Goal: Understand process/instructions

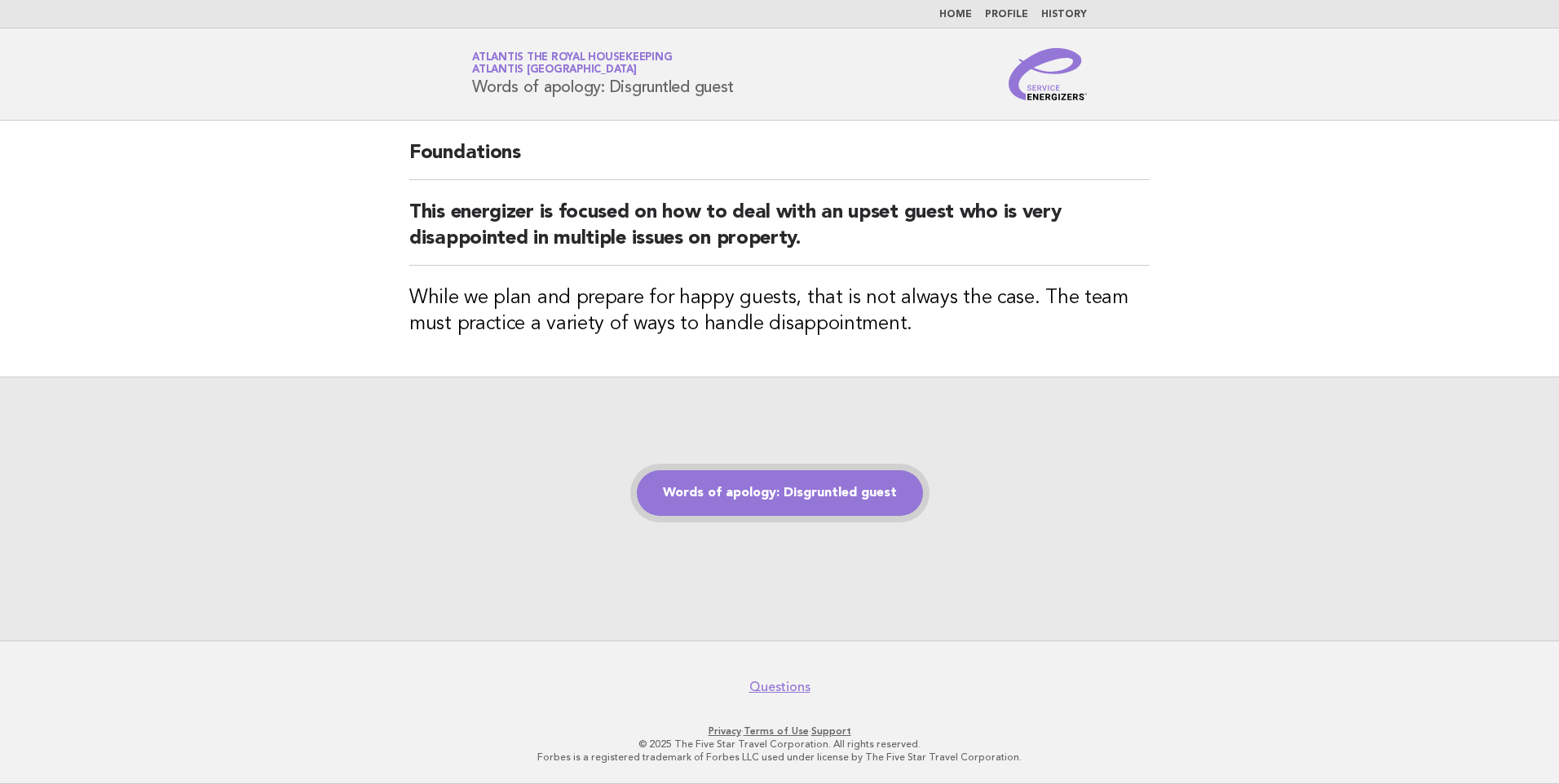
click at [754, 486] on link "Words of apology: Disgruntled guest" at bounding box center [780, 493] width 286 height 46
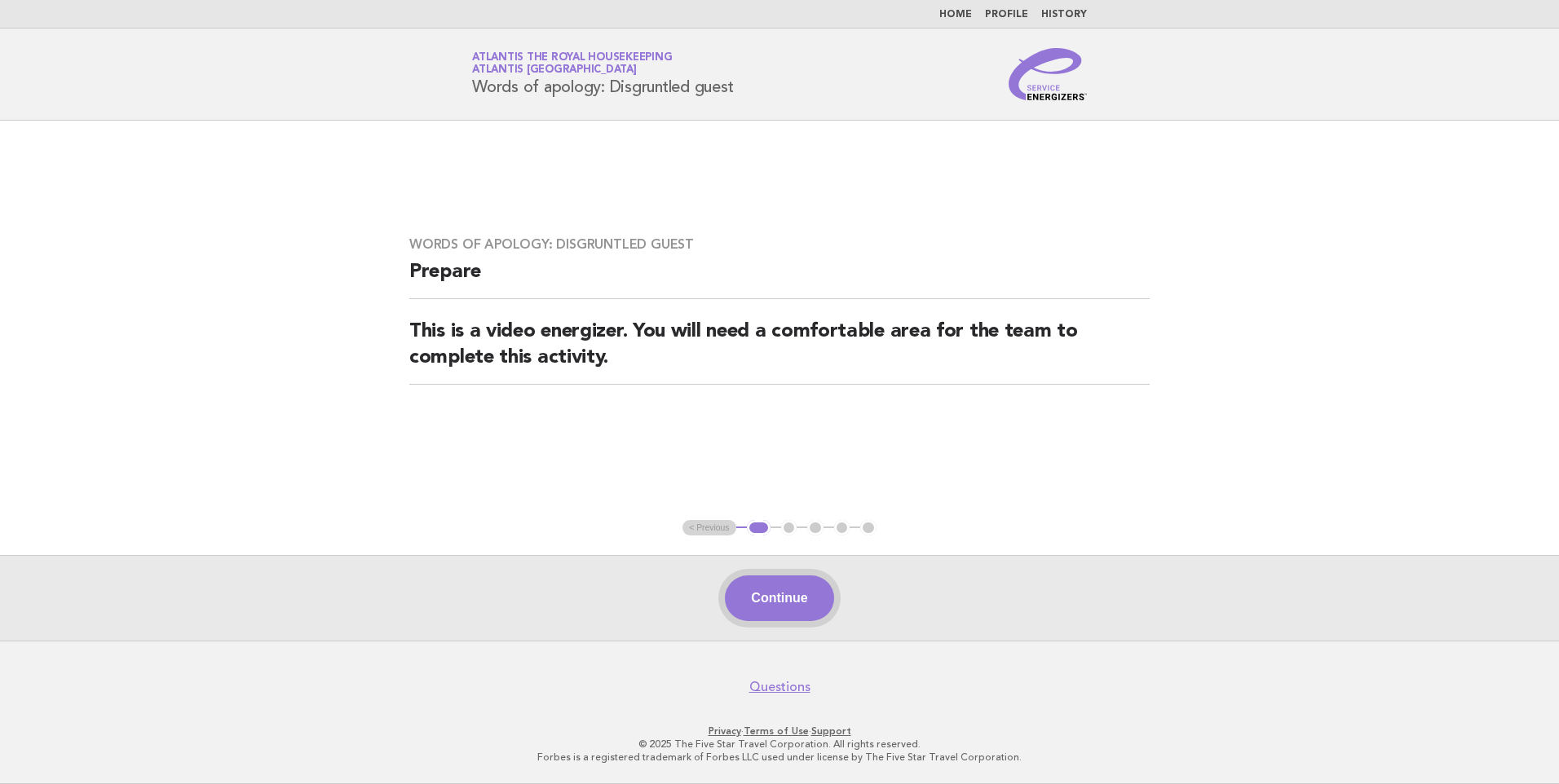
click at [809, 597] on button "Continue" at bounding box center [779, 598] width 109 height 46
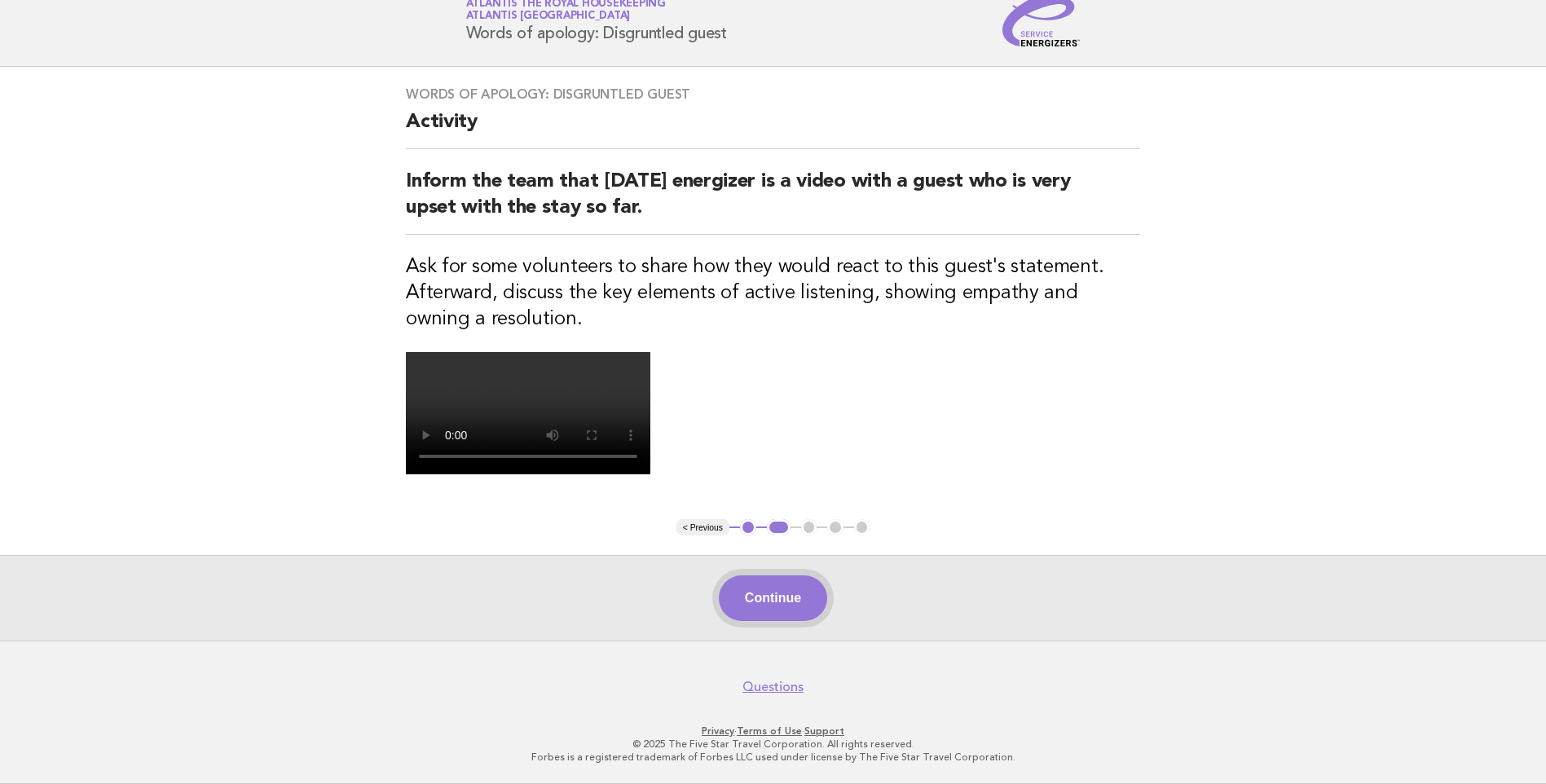
click at [772, 601] on button "Continue" at bounding box center [773, 598] width 109 height 46
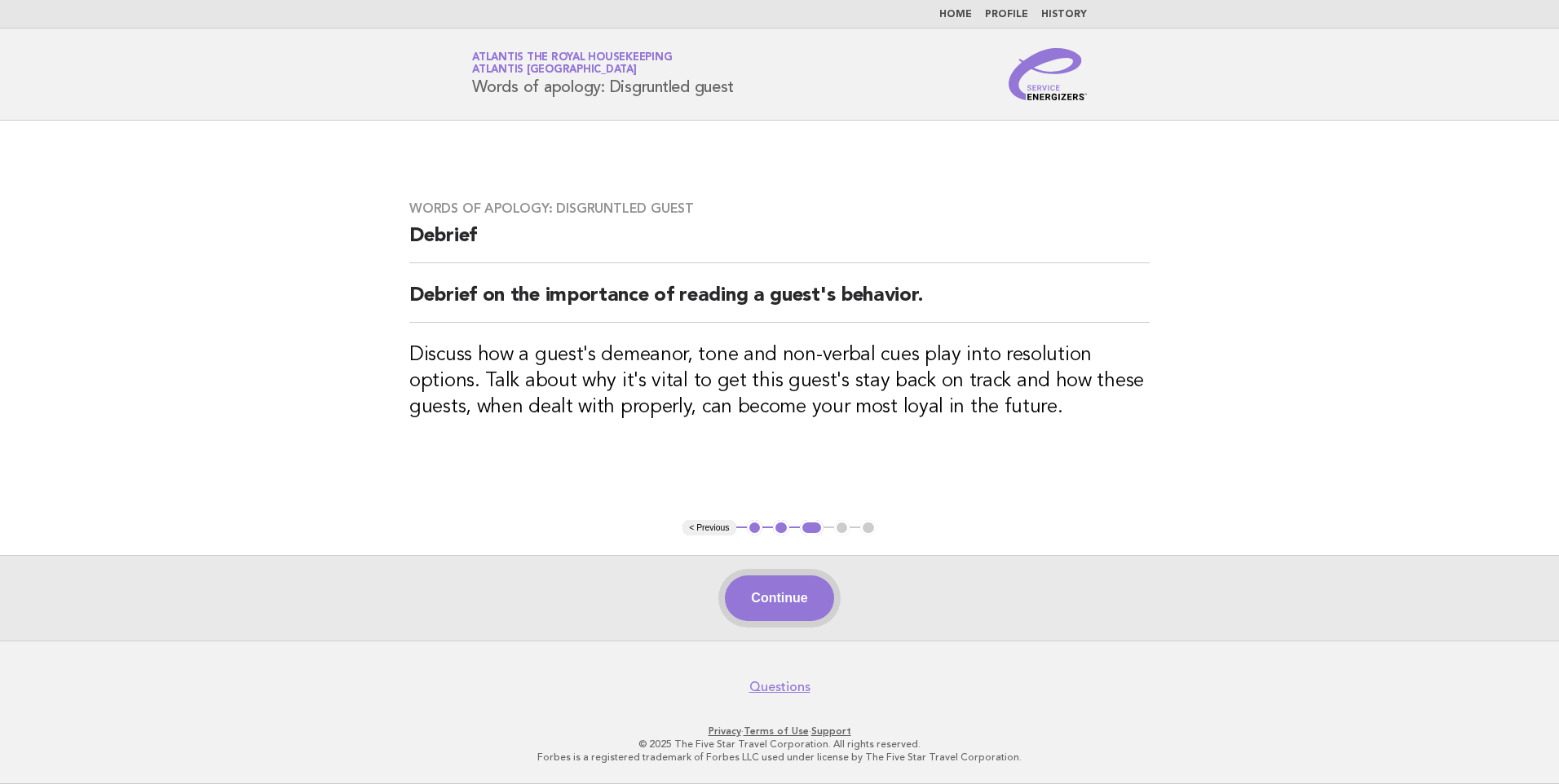
click at [816, 591] on button "Continue" at bounding box center [779, 598] width 109 height 46
